Goal: Use online tool/utility

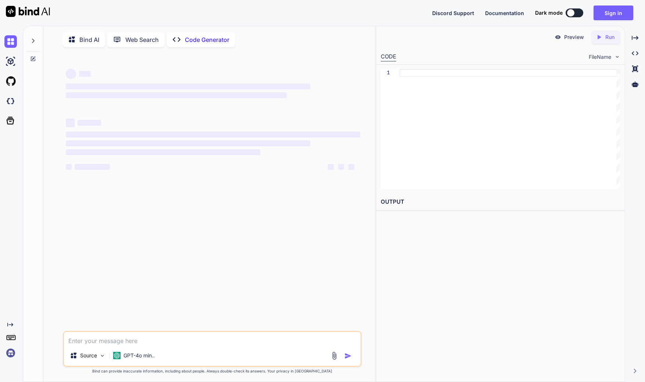
scroll to position [3, 0]
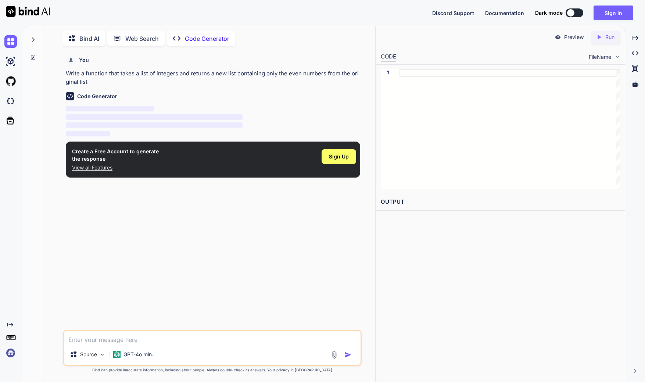
type textarea "x"
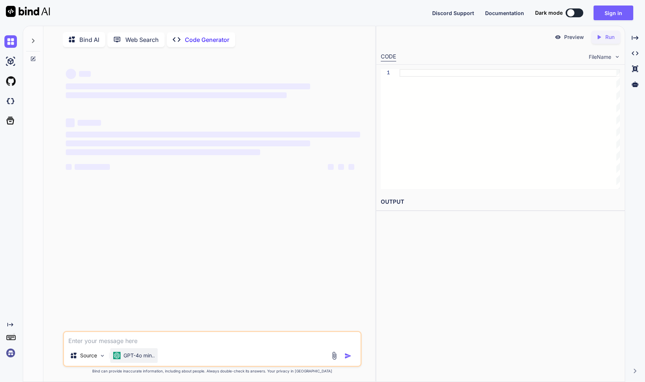
click at [116, 357] on img at bounding box center [116, 354] width 7 height 7
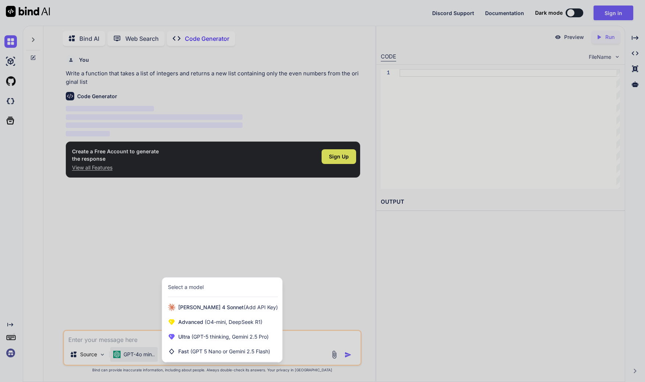
click at [126, 322] on div at bounding box center [322, 191] width 645 height 382
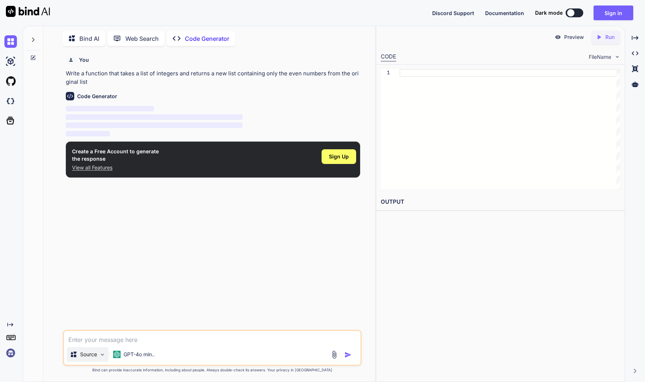
click at [100, 354] on img at bounding box center [102, 354] width 6 height 6
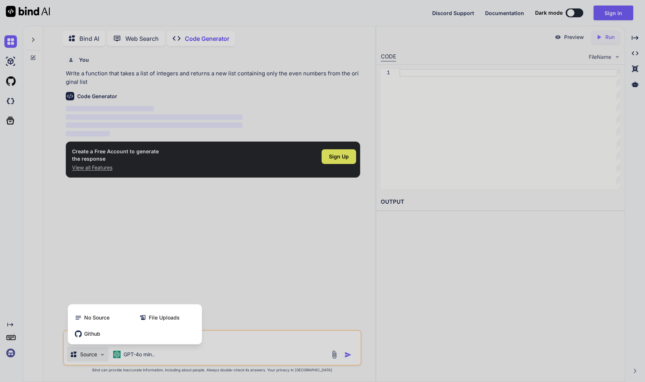
click at [100, 354] on div at bounding box center [322, 191] width 645 height 382
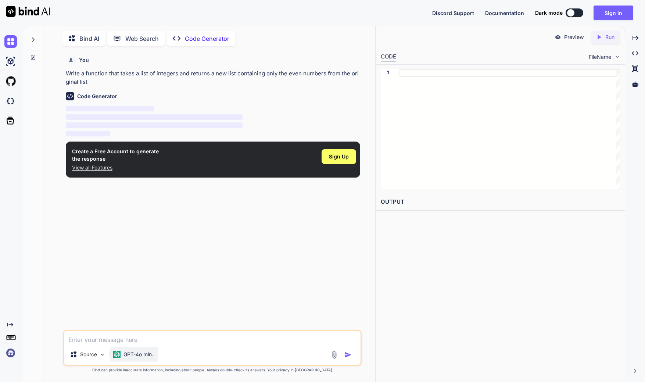
click at [147, 355] on p "GPT-4o min.." at bounding box center [138, 353] width 31 height 7
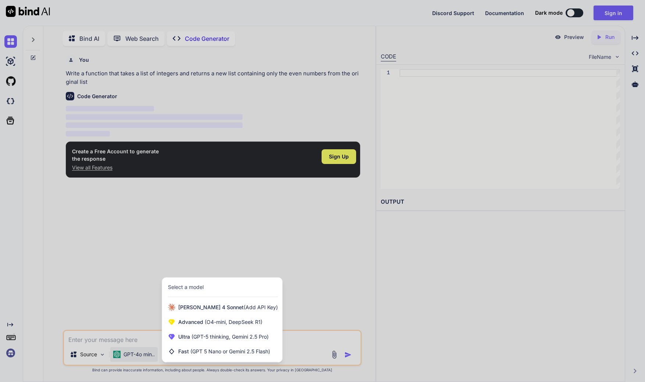
click at [119, 248] on div at bounding box center [322, 191] width 645 height 382
type textarea "x"
